Goal: Transaction & Acquisition: Obtain resource

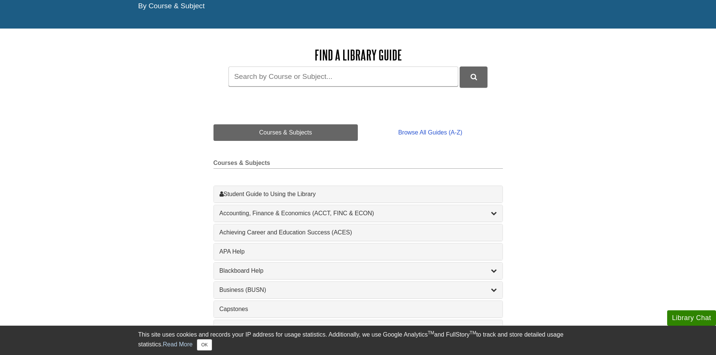
scroll to position [97, 0]
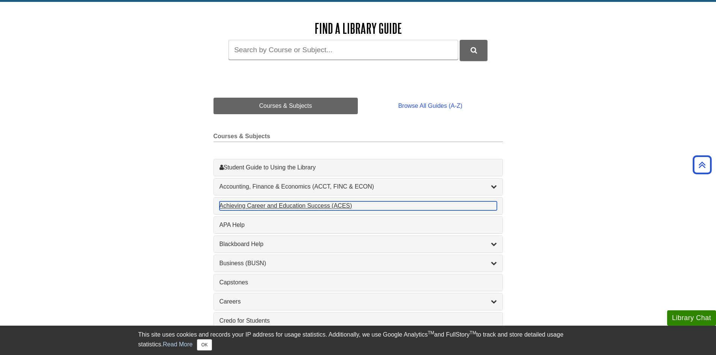
click at [285, 205] on div "Achieving Career and Education Success (ACES) , 1 guides" at bounding box center [359, 206] width 278 height 9
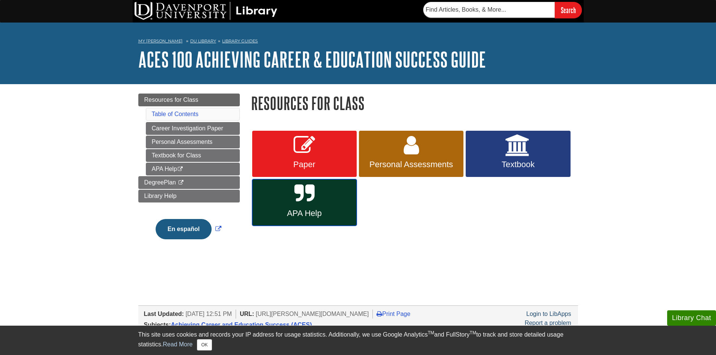
click at [321, 211] on span "APA Help" at bounding box center [304, 214] width 93 height 10
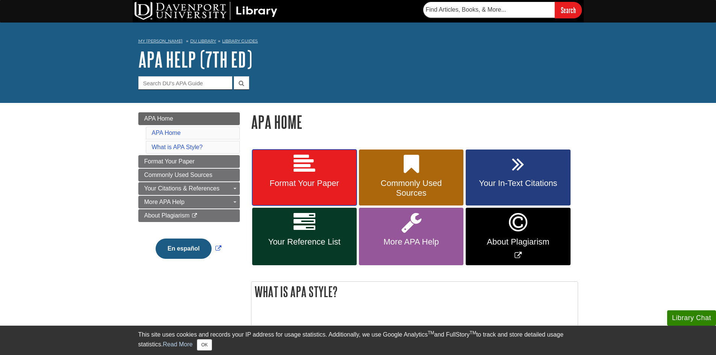
click at [303, 183] on span "Format Your Paper" at bounding box center [304, 184] width 93 height 10
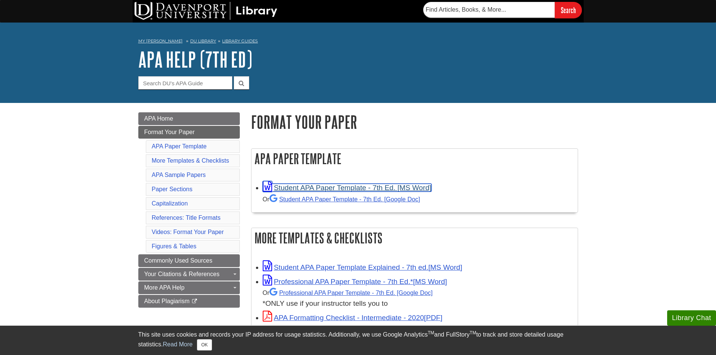
click at [333, 185] on link "Student APA Paper Template - 7th Ed. [MS Word]" at bounding box center [347, 188] width 169 height 8
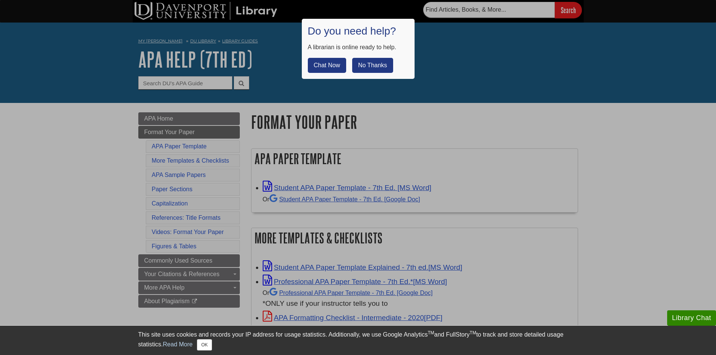
click at [374, 65] on button "No Thanks" at bounding box center [372, 65] width 41 height 15
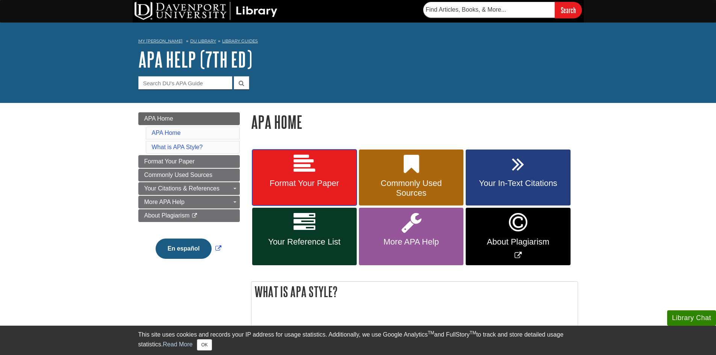
click at [300, 181] on span "Format Your Paper" at bounding box center [304, 184] width 93 height 10
